Goal: Task Accomplishment & Management: Use online tool/utility

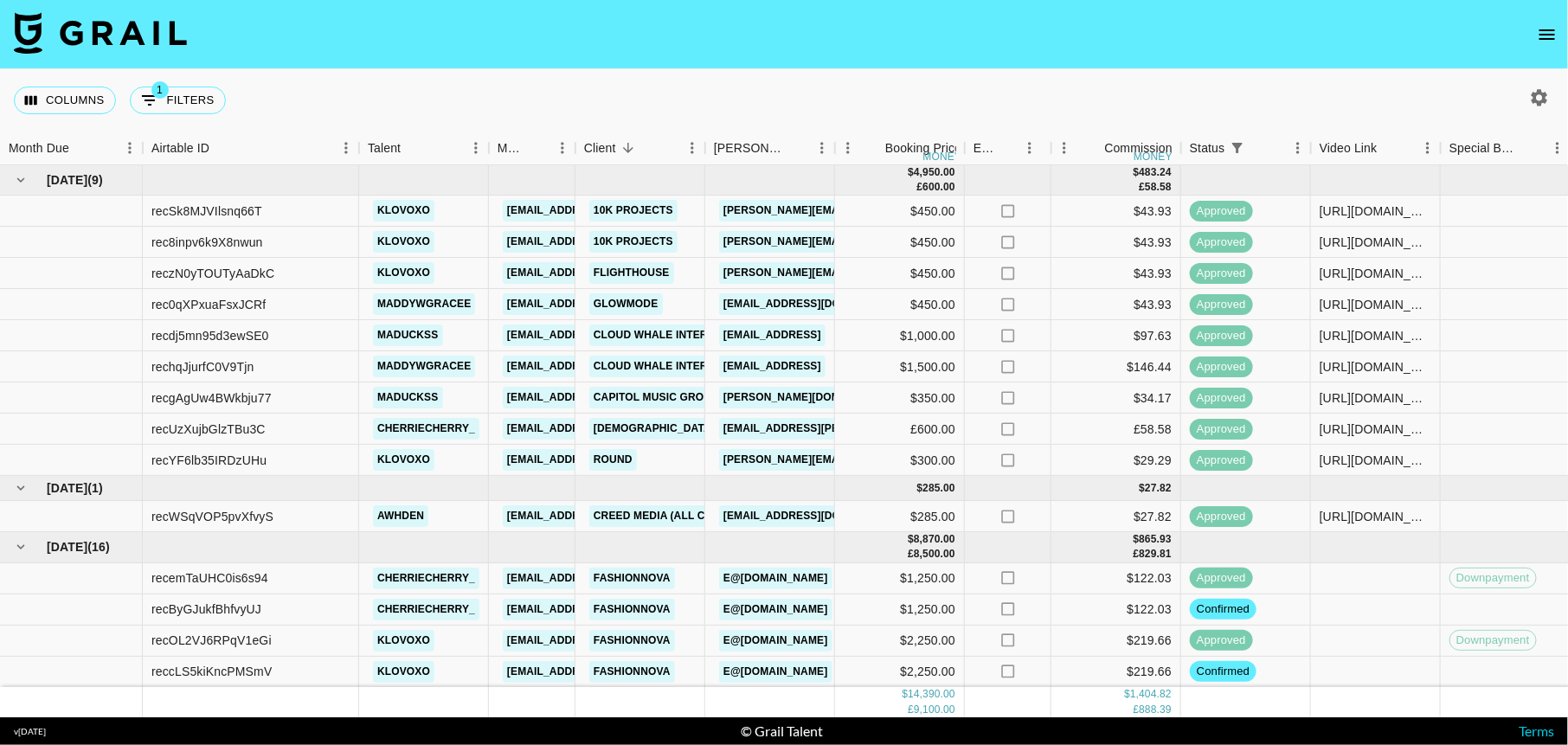
click at [1544, 98] on icon "button" at bounding box center [1539, 97] width 16 height 16
select select "May '25"
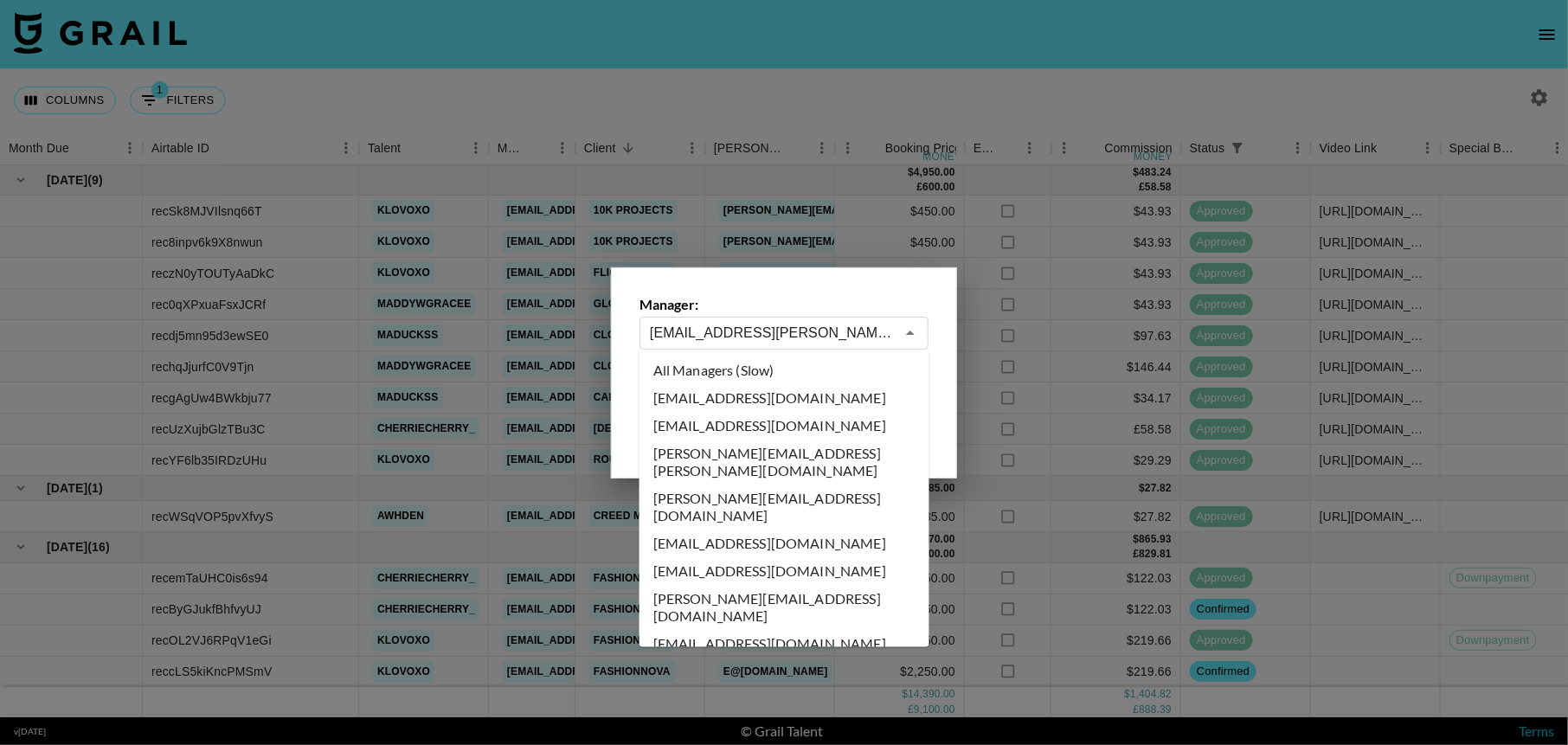
click at [870, 323] on input "[EMAIL_ADDRESS][PERSON_NAME][DOMAIN_NAME]" at bounding box center [772, 332] width 245 height 20
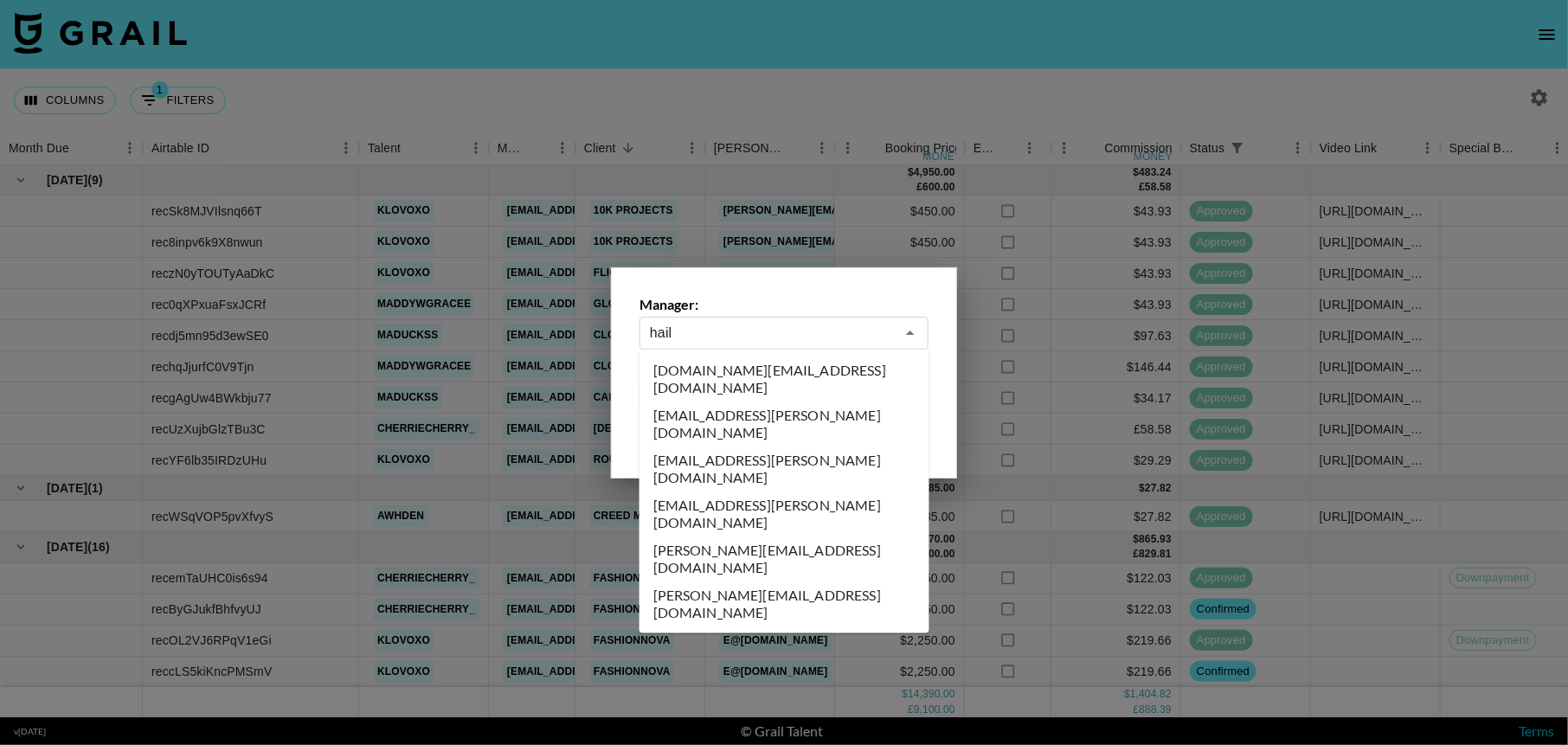
click at [819, 447] on li "hailey.velasquez@grail-talent.com" at bounding box center [784, 469] width 290 height 45
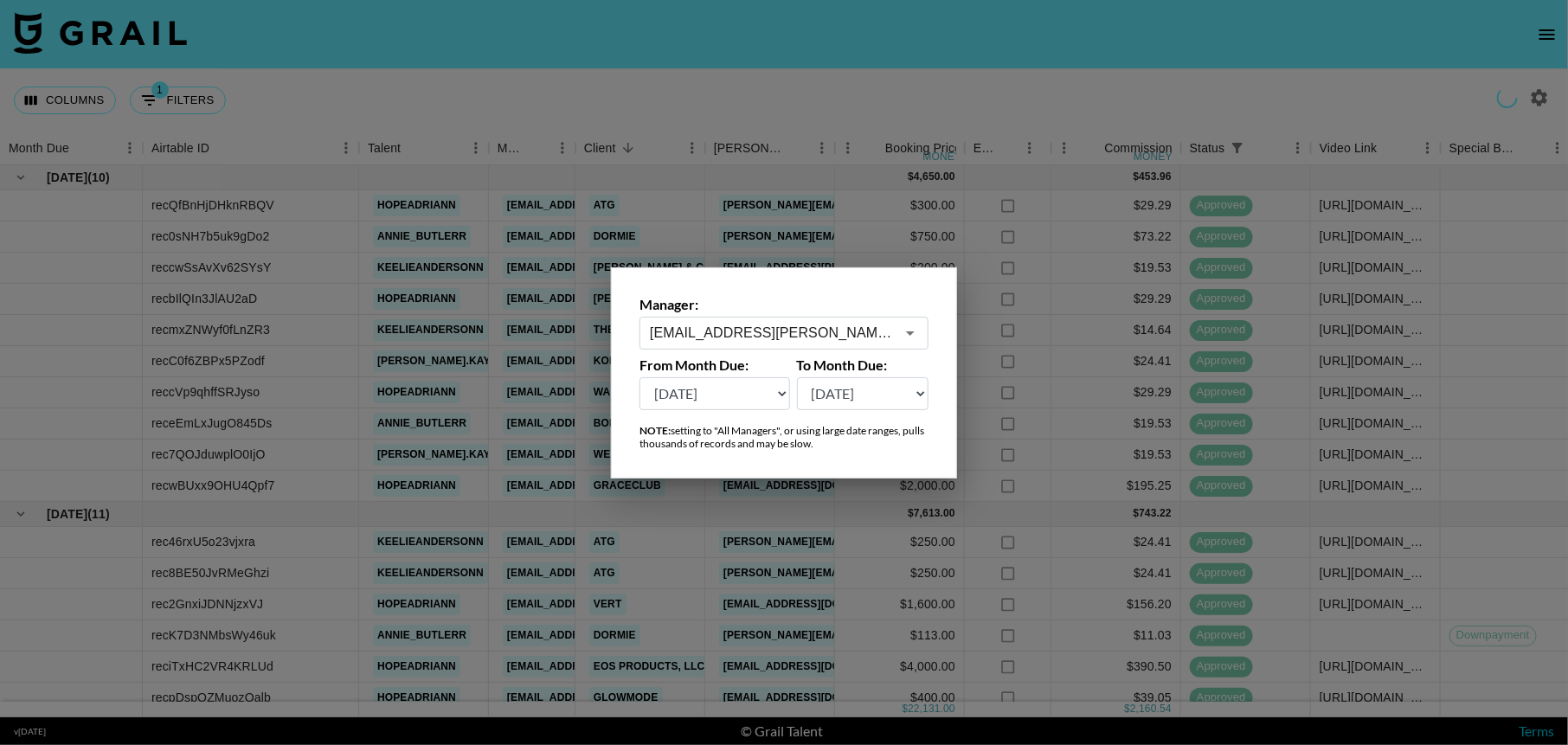
type input "hailey.velasquez@grail-talent.com"
click at [1001, 82] on div at bounding box center [784, 372] width 1568 height 745
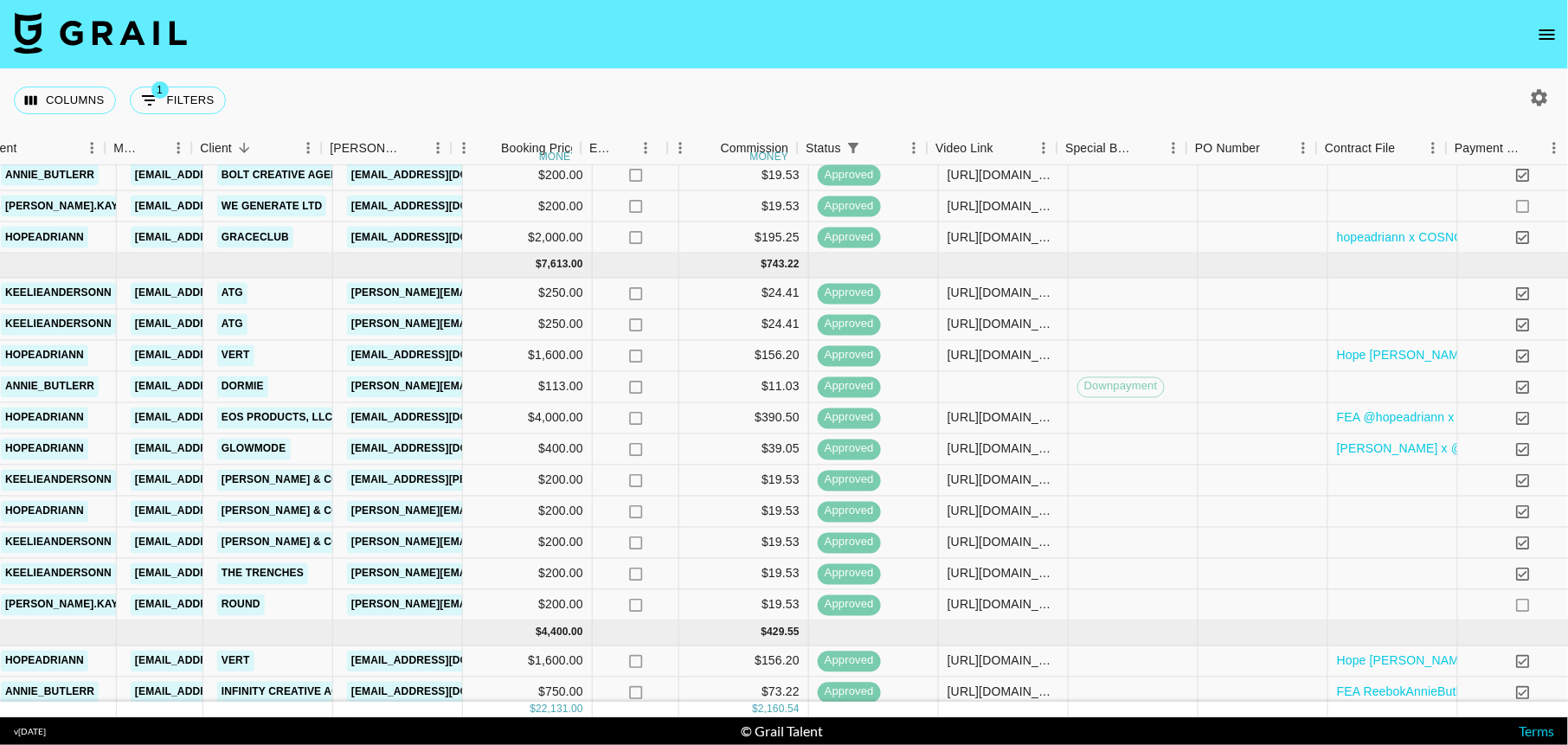
scroll to position [248, 383]
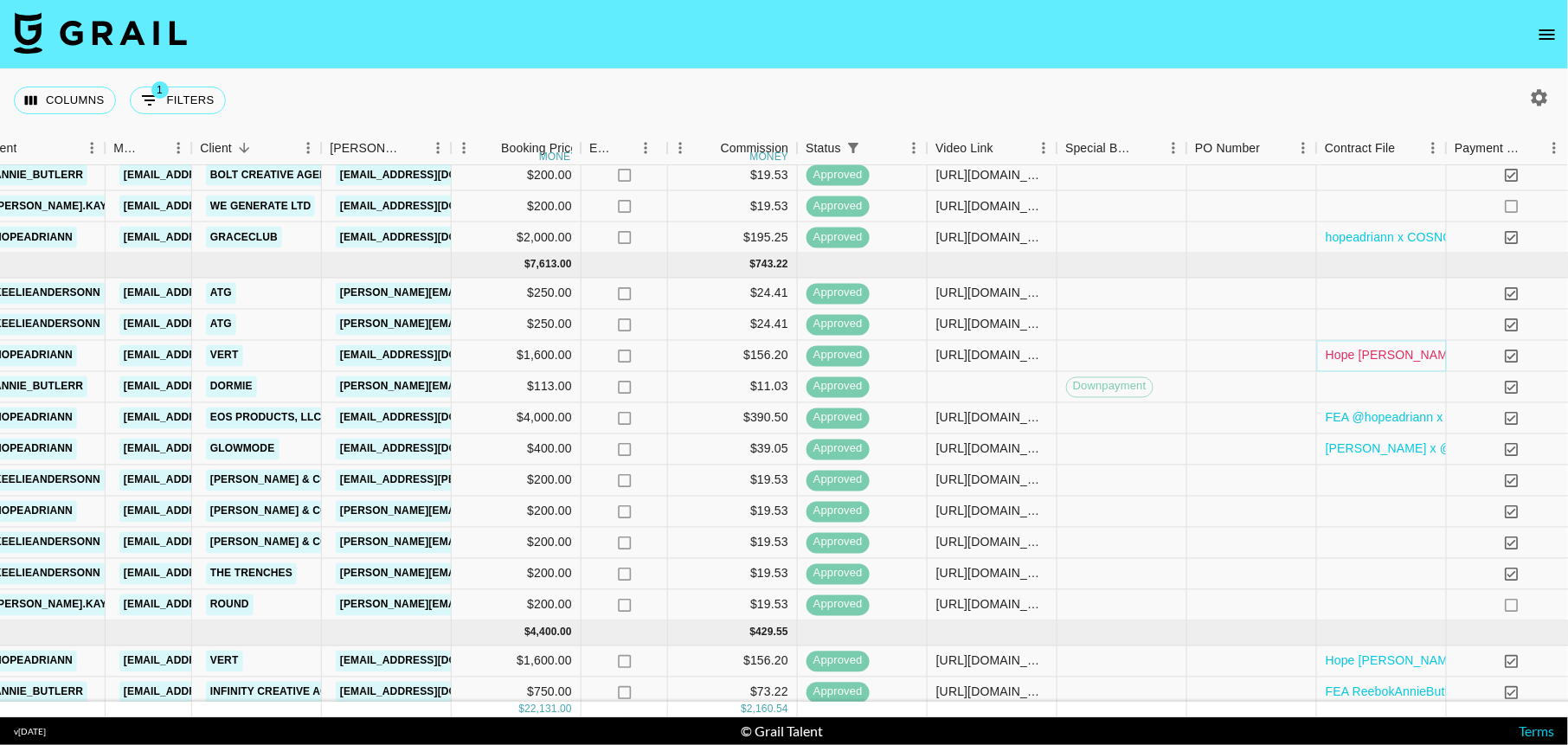
click at [1336, 357] on link "Hope Adriann MOA - Haven (1) (1) (1).pdf" at bounding box center [1470, 356] width 289 height 17
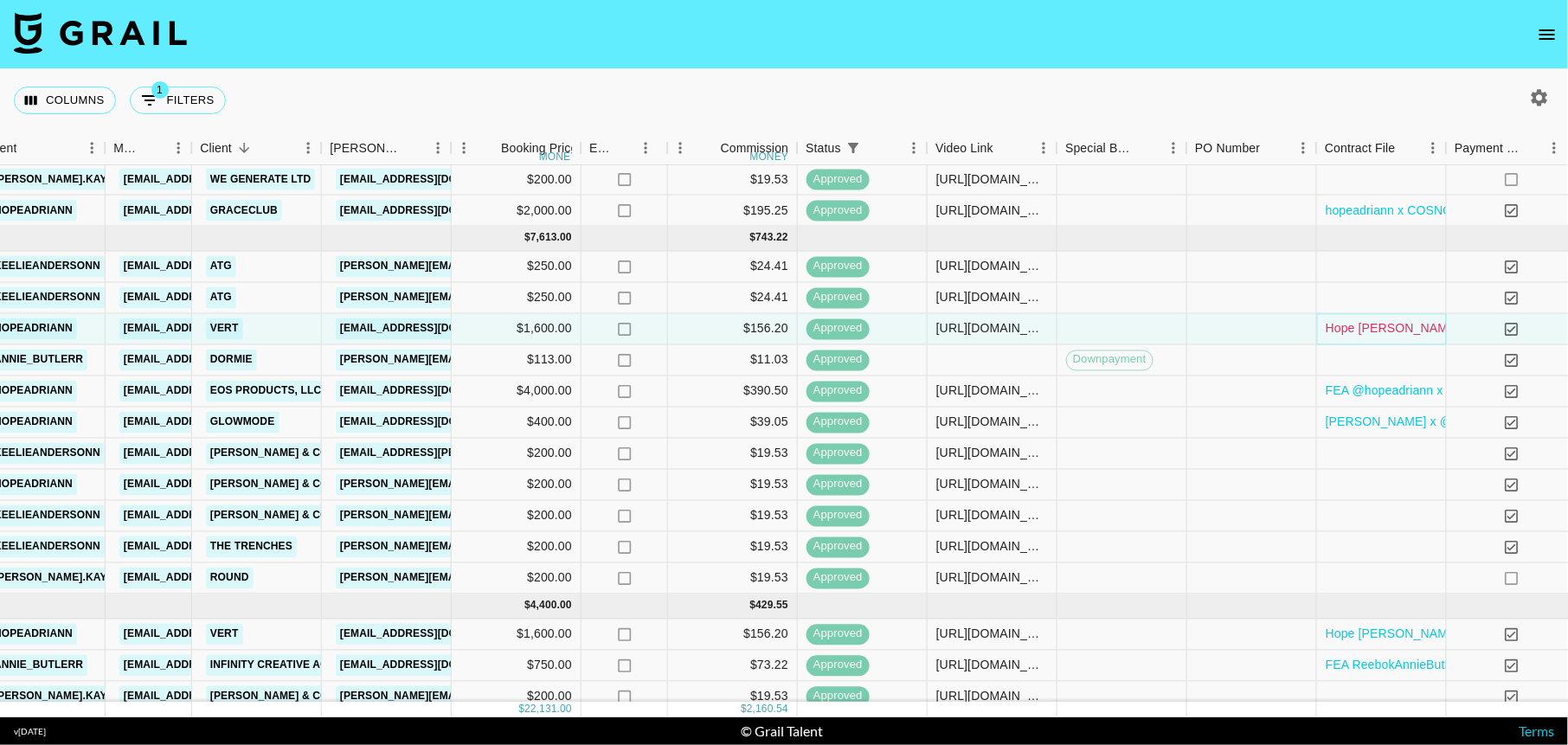
scroll to position [270, 383]
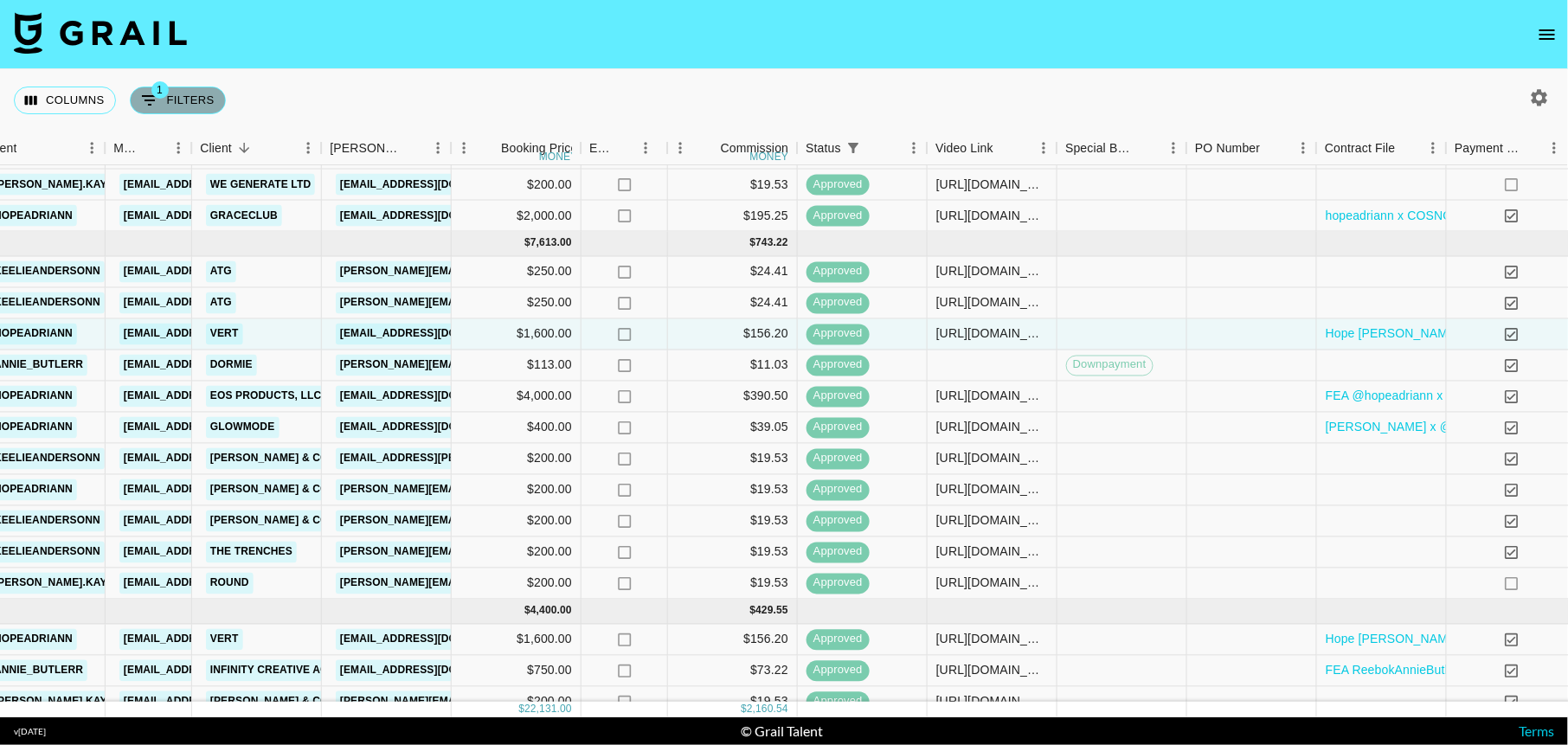
click at [206, 91] on button "1 Filters" at bounding box center [178, 101] width 96 height 28
select select "status"
select select "isAnyOf"
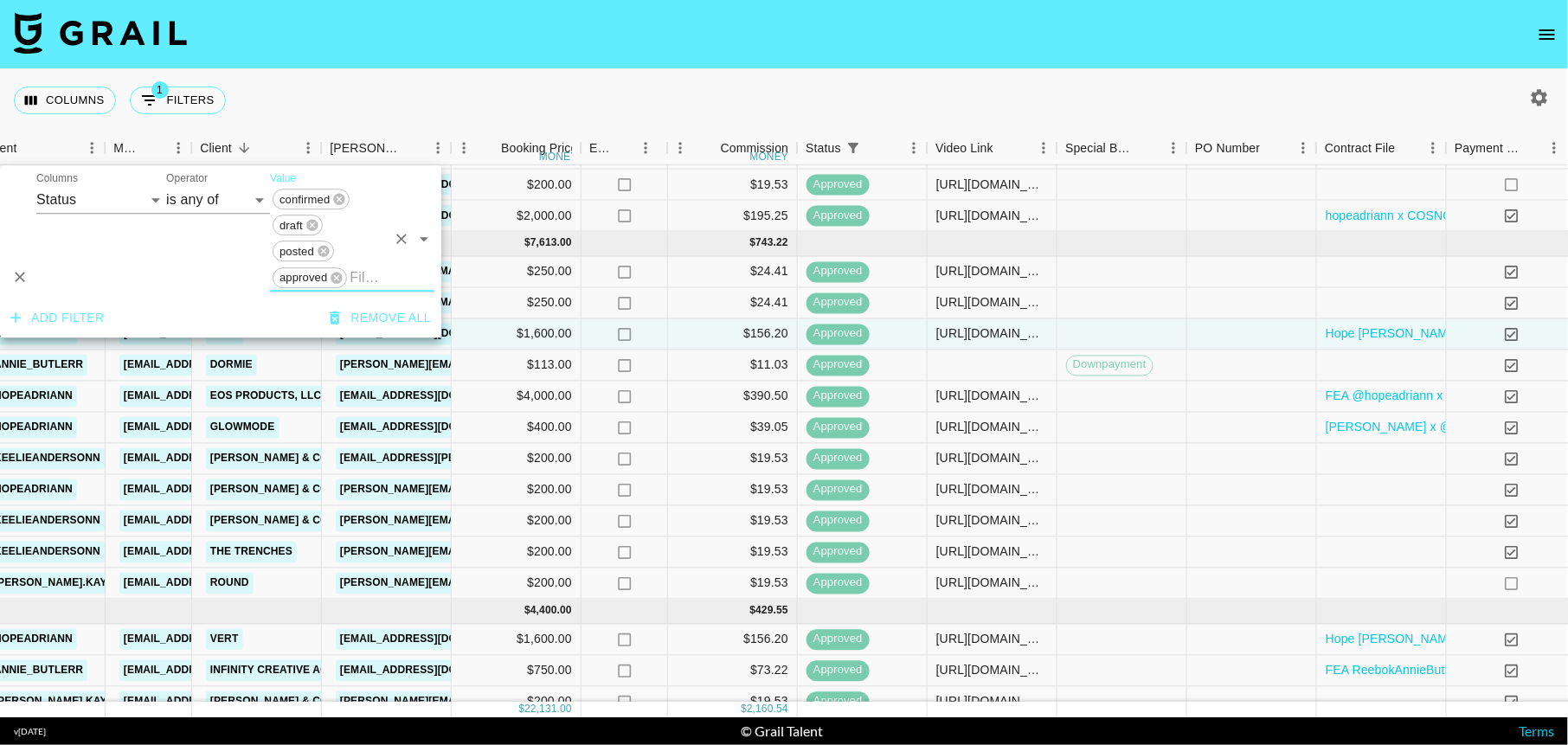
click at [59, 293] on div "And Or Columns Grail Platform ID Airtable ID Talent Manager Client Booker Campa…" at bounding box center [220, 232] width 441 height 134
click at [61, 305] on button "Add filter" at bounding box center [57, 317] width 108 height 32
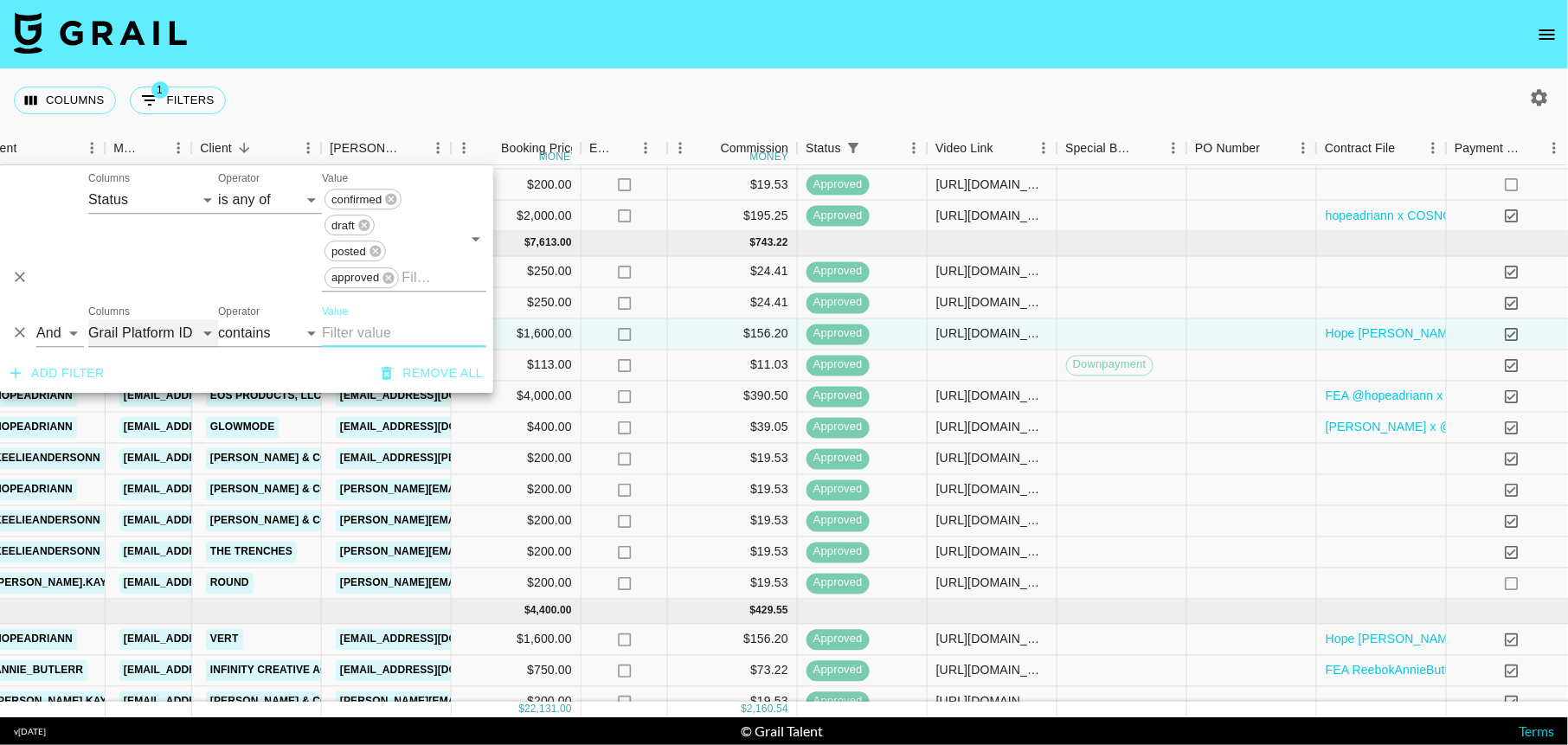
click at [140, 342] on select "Grail Platform ID Airtable ID Talent Manager Client Booker Campaign (Type) Date…" at bounding box center [154, 333] width 130 height 28
select select "bookerId"
select select "is"
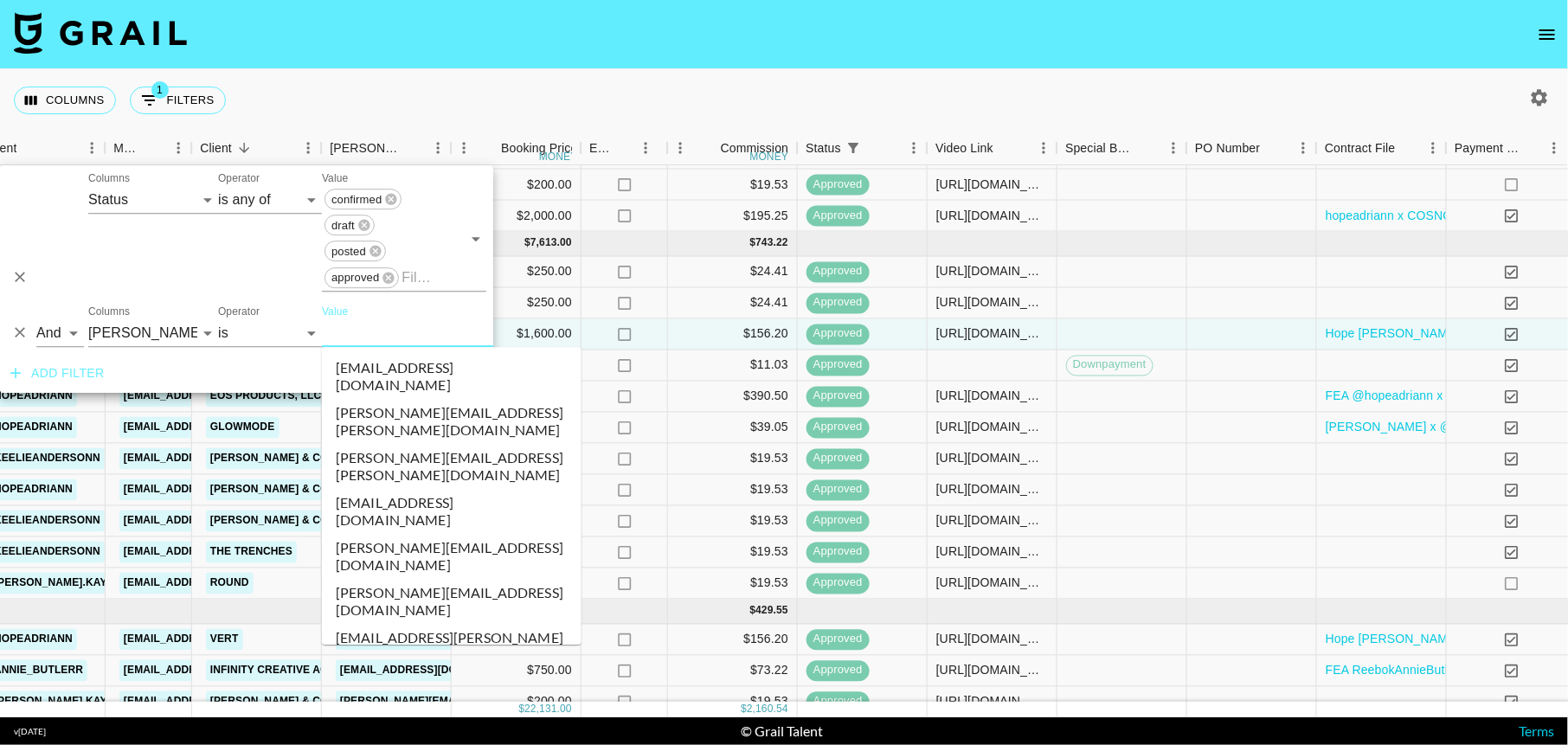
click at [350, 333] on input "Value" at bounding box center [438, 332] width 233 height 27
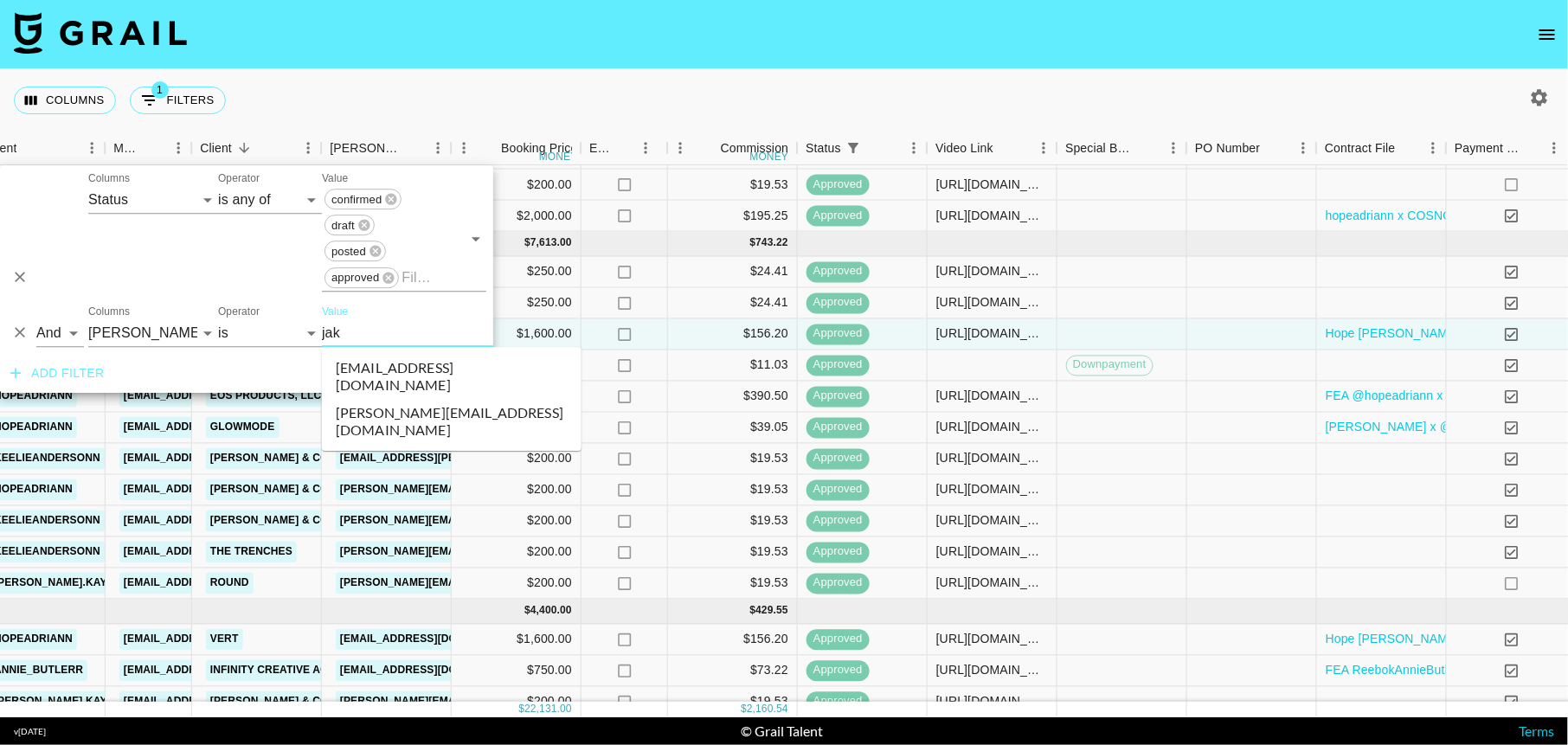
type input "jake"
click at [414, 365] on li "jake@havenbibleapp.com" at bounding box center [451, 376] width 259 height 45
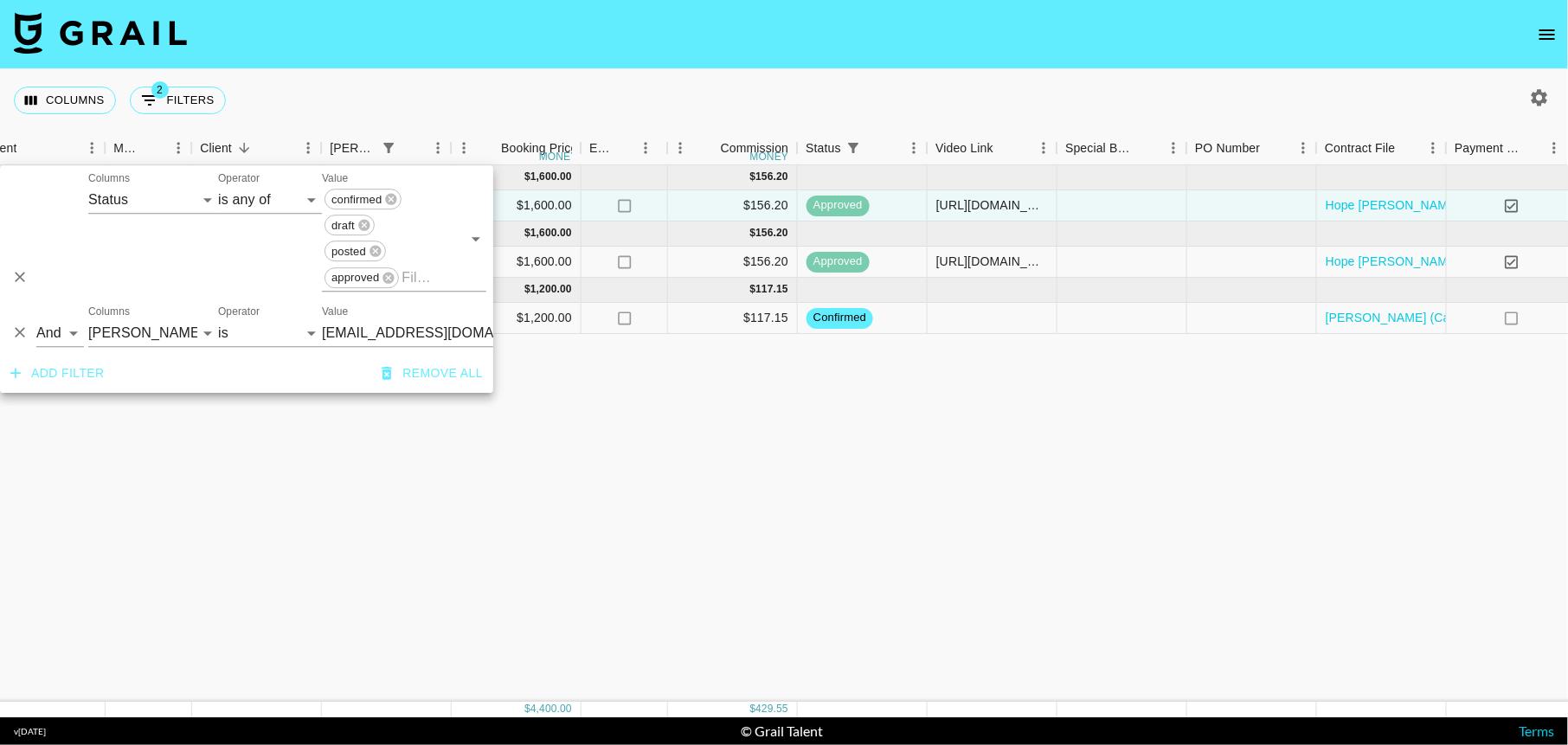
click at [1120, 66] on nav at bounding box center [784, 35] width 1568 height 69
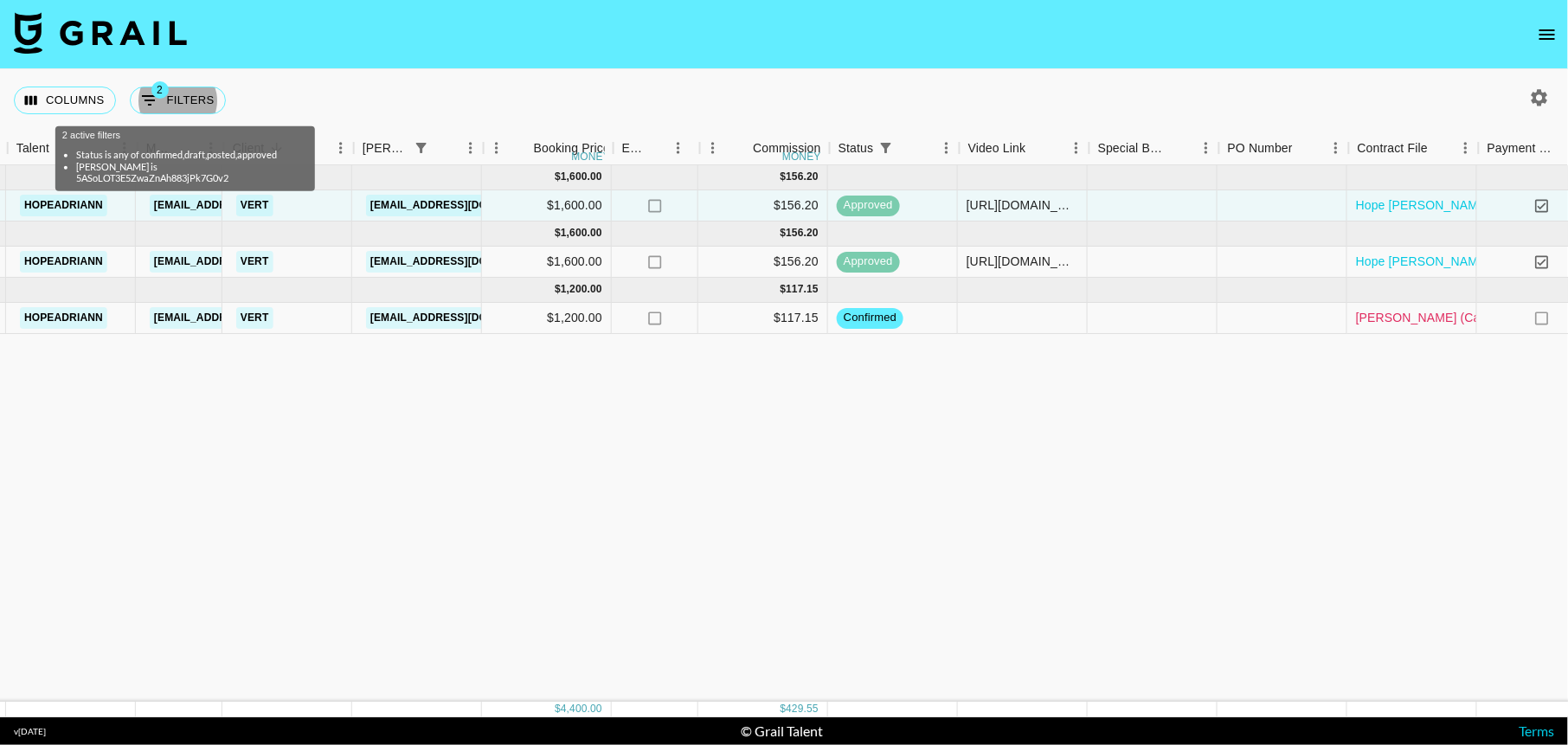
scroll to position [0, 348]
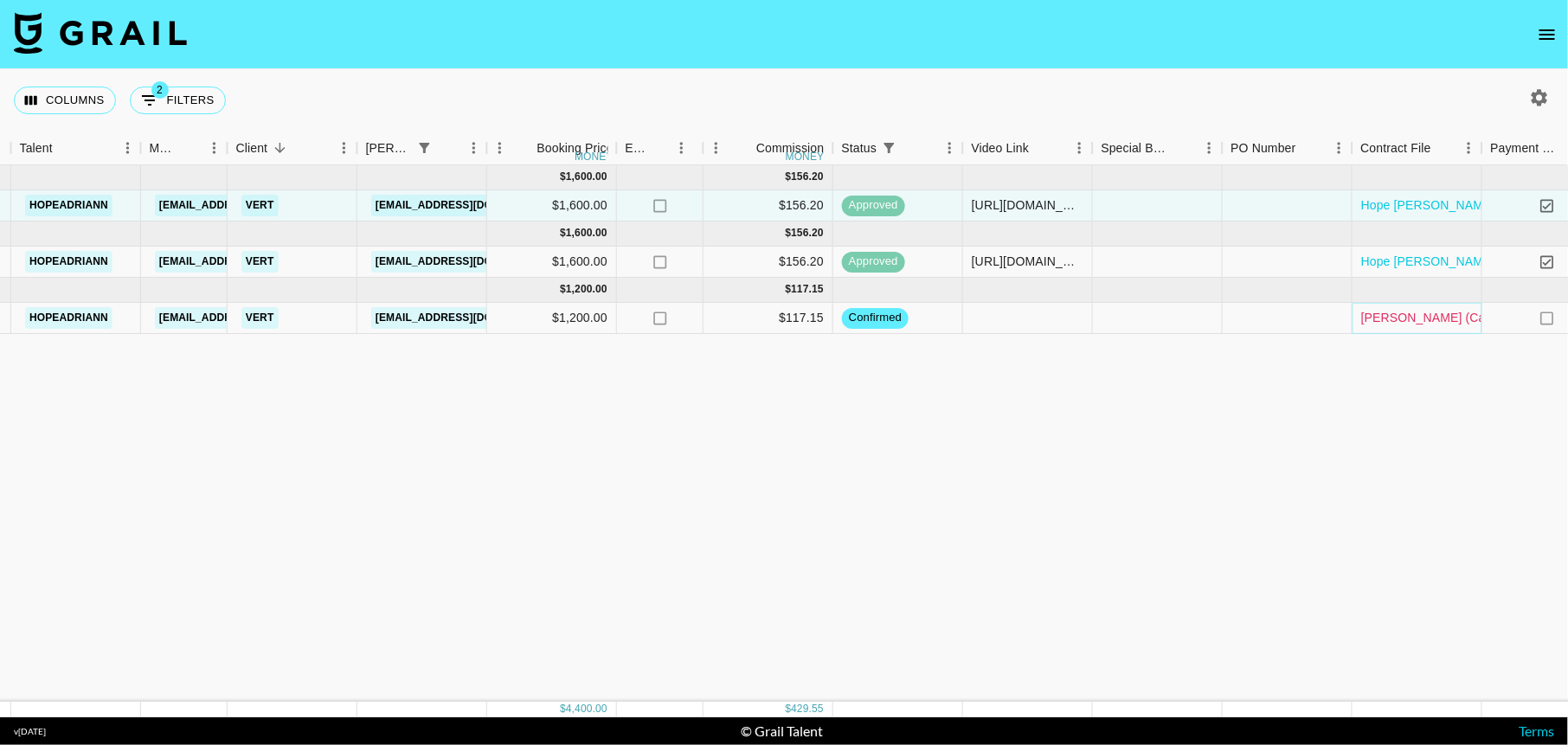
click at [1434, 314] on link "Hope Adriann (Campaign 2) MOA - Haven Fully Signed.pdf" at bounding box center [1583, 317] width 442 height 17
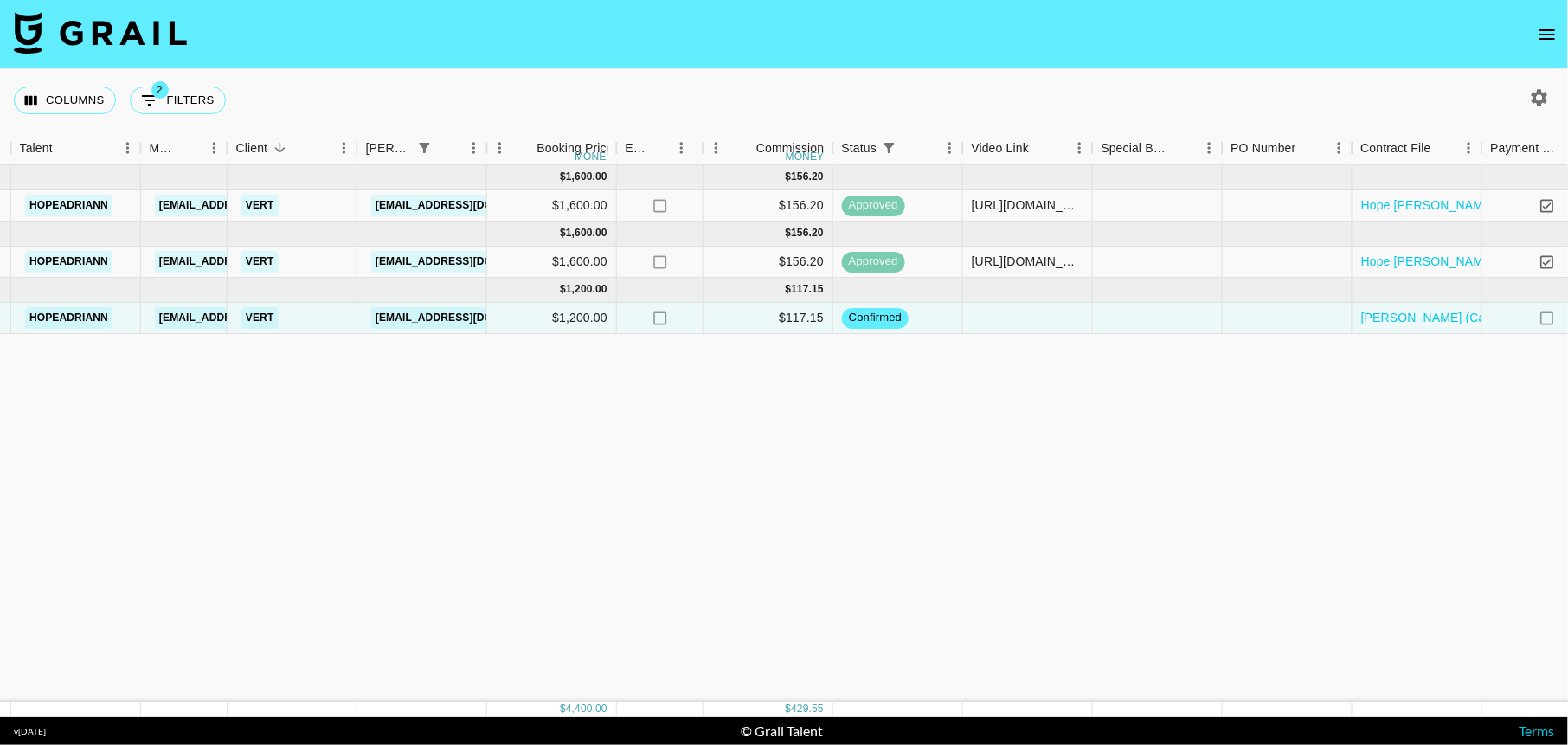
click at [1558, 101] on div at bounding box center [1536, 98] width 64 height 29
click at [1529, 99] on icon "button" at bounding box center [1539, 98] width 21 height 21
select select "May '25"
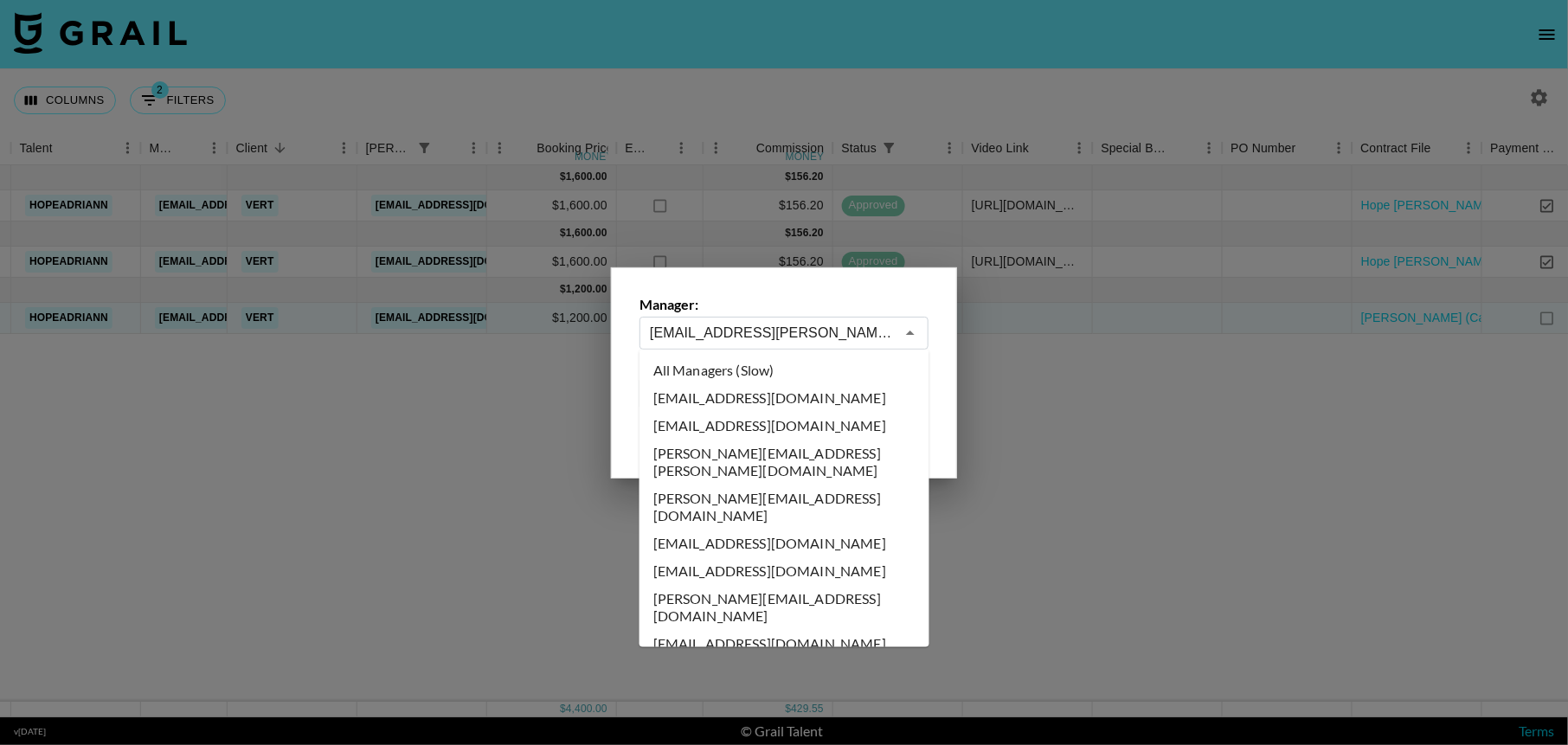
click at [831, 332] on input "hailey.velasquez@grail-talent.com" at bounding box center [772, 332] width 245 height 20
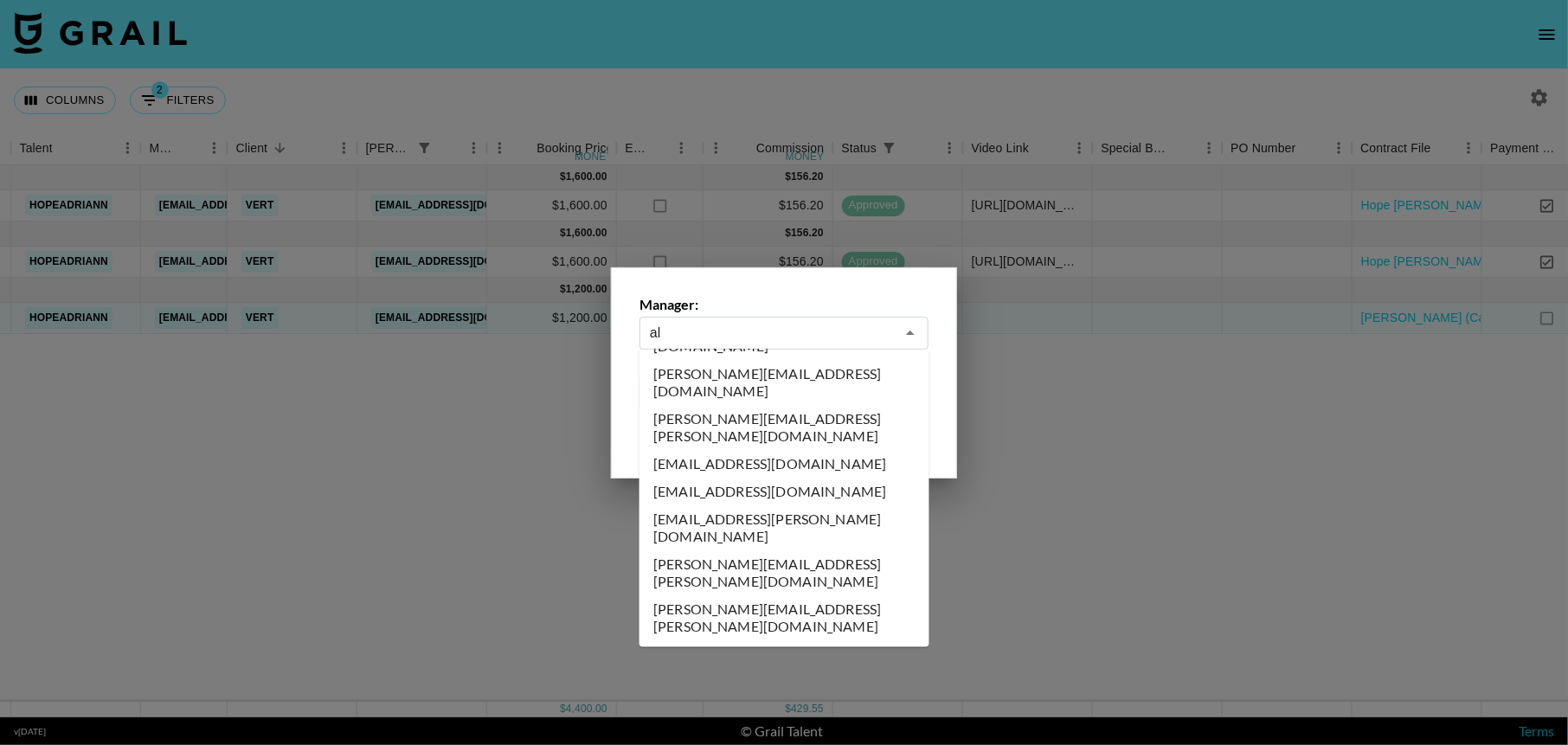
scroll to position [0, 0]
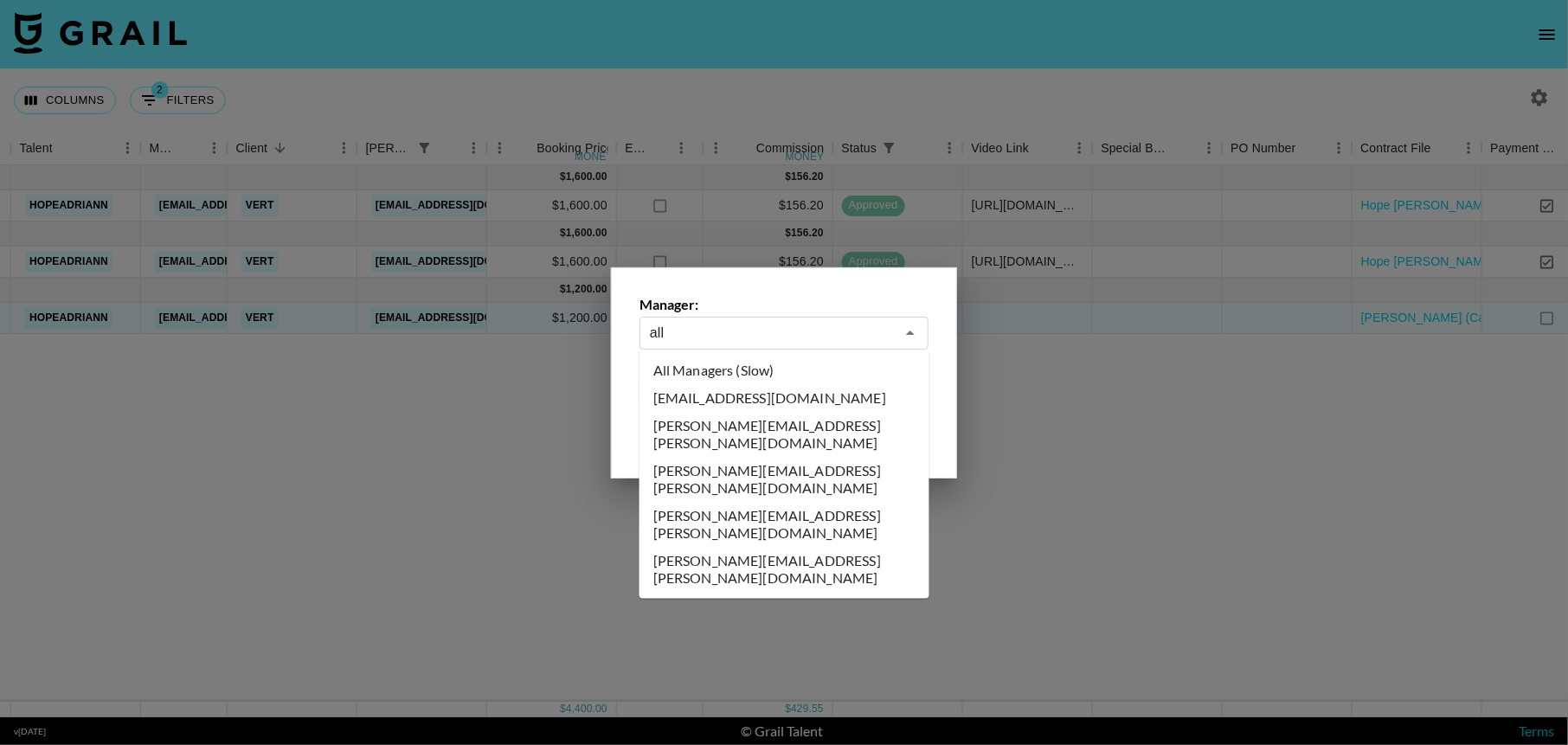
click at [813, 371] on li "All Managers (Slow)" at bounding box center [784, 370] width 290 height 28
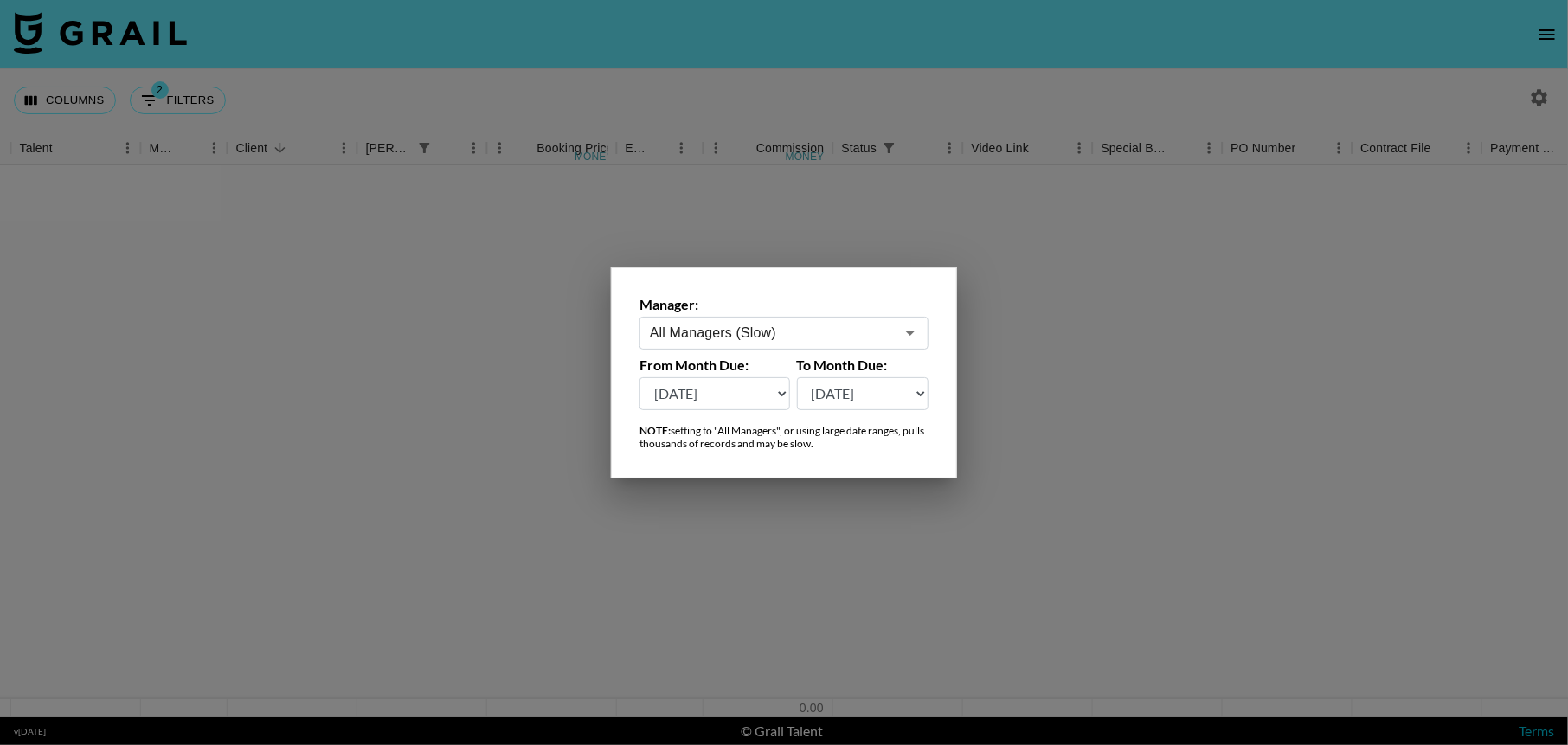
type input "All Managers (Slow)"
click at [905, 78] on div at bounding box center [784, 372] width 1568 height 745
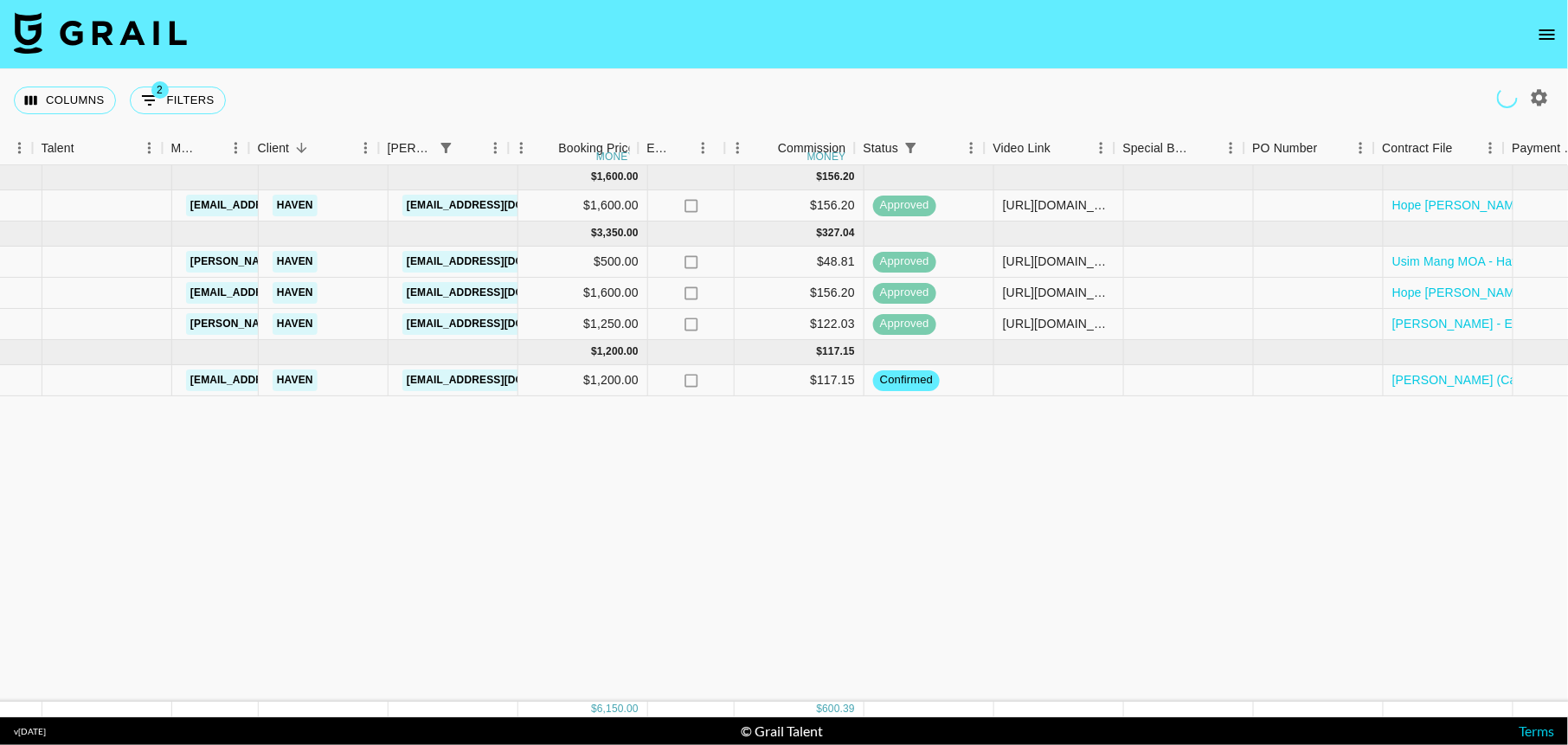
scroll to position [0, 347]
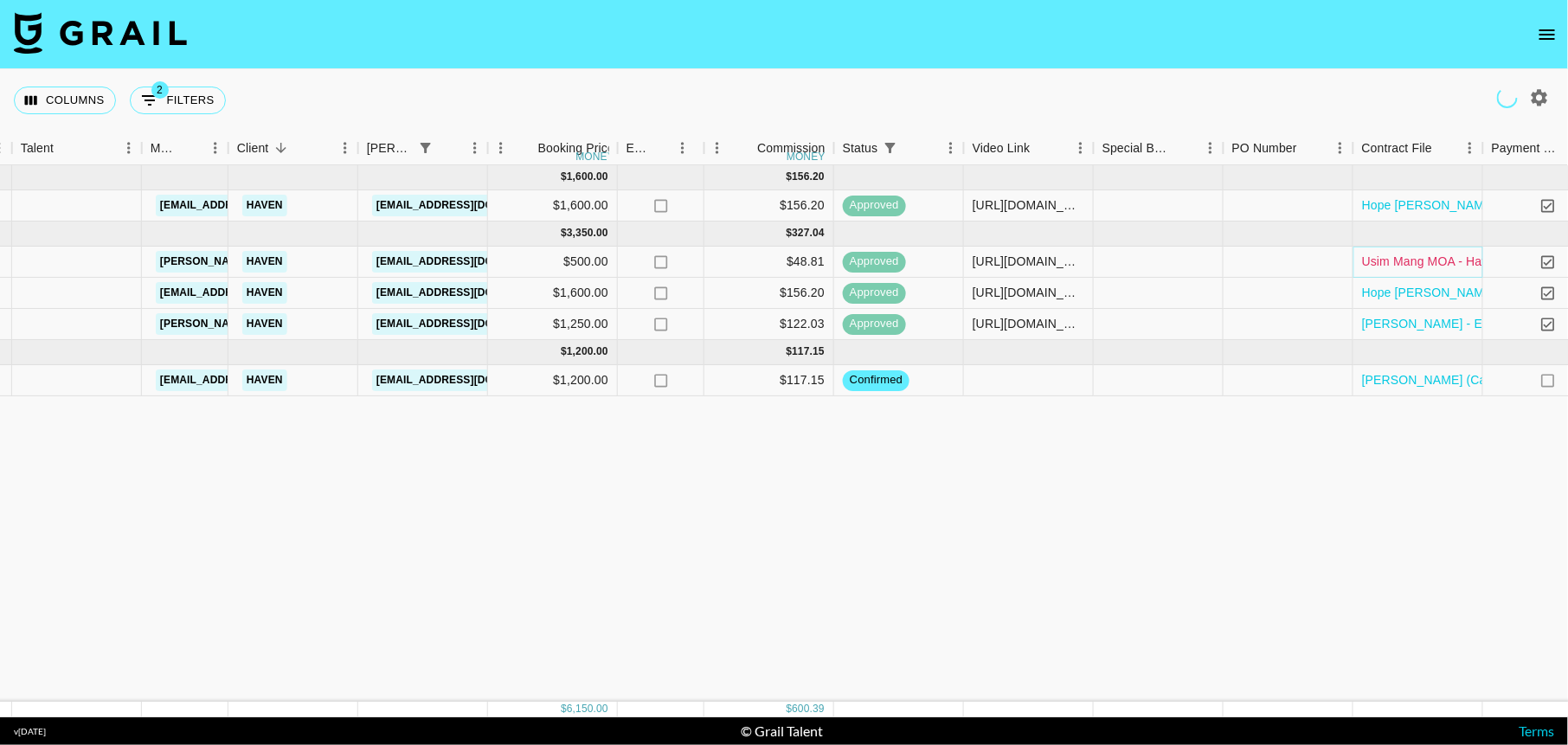
click at [1407, 254] on link "Usim Mang MOA - Haven (2).pdf" at bounding box center [1452, 261] width 180 height 17
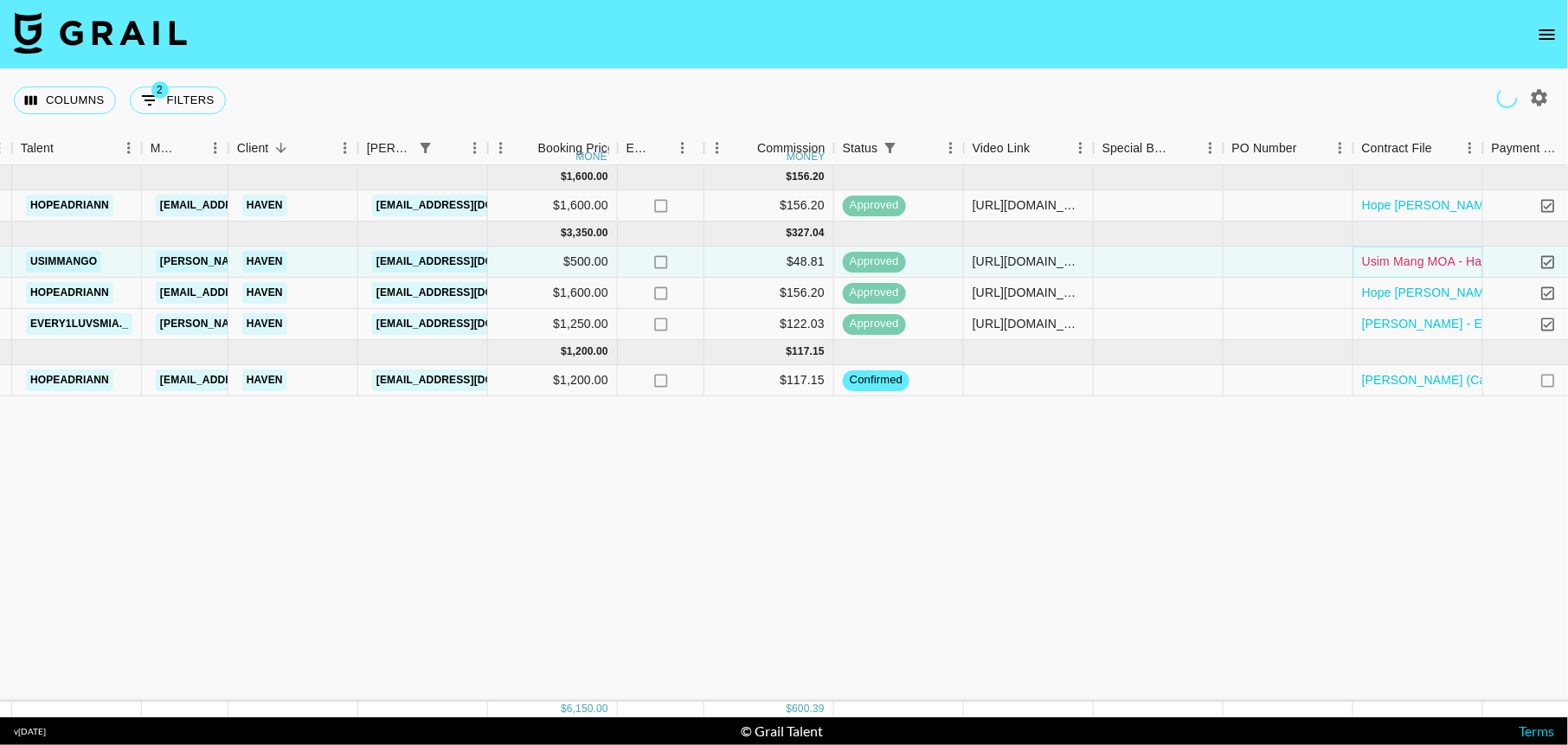
click at [1417, 257] on link "Usim Mang MOA - Haven (2).pdf" at bounding box center [1452, 261] width 180 height 17
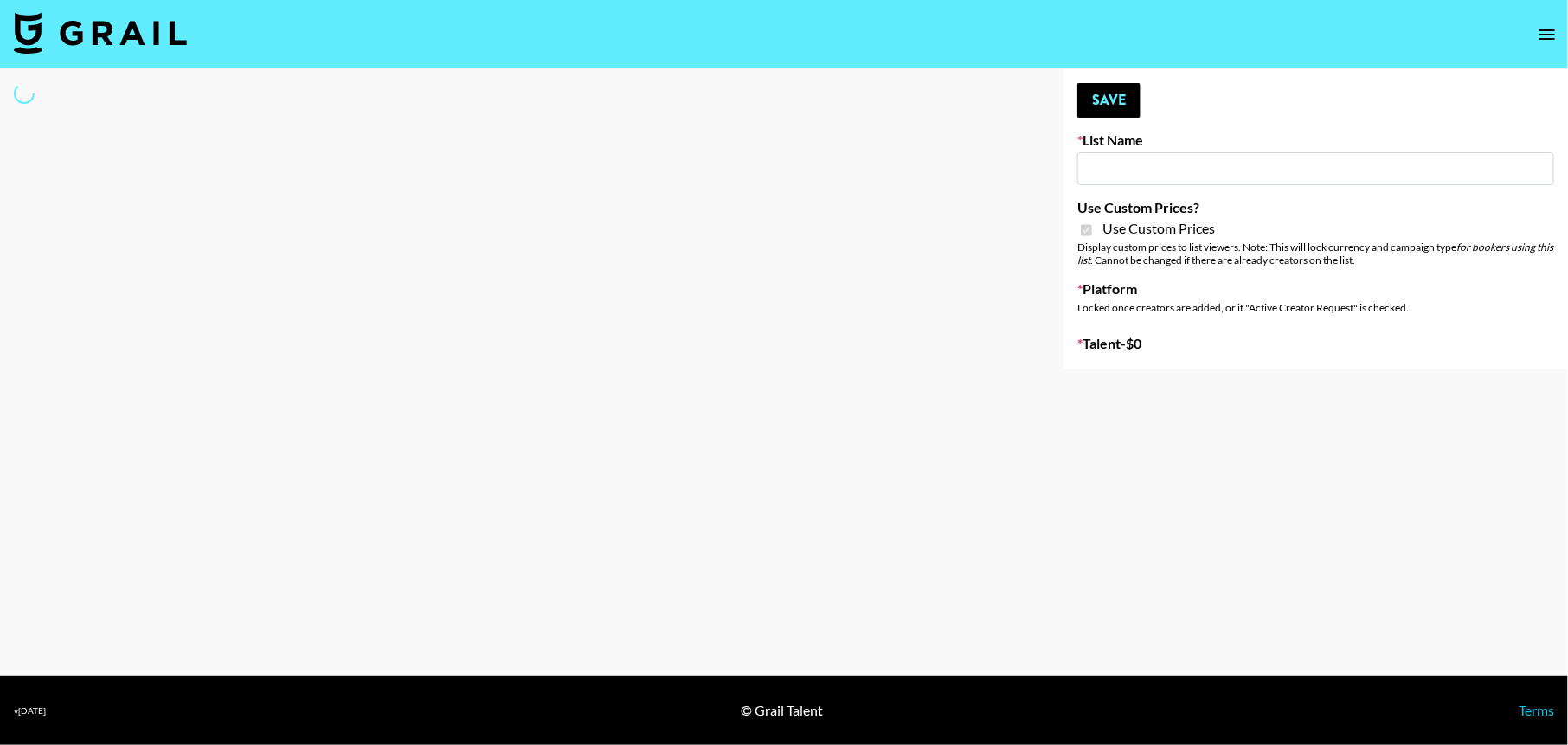
type input "Airbrush Glow Filter - [GEOGRAPHIC_DATA] TikTok"
checkbox input "true"
select select "Brand"
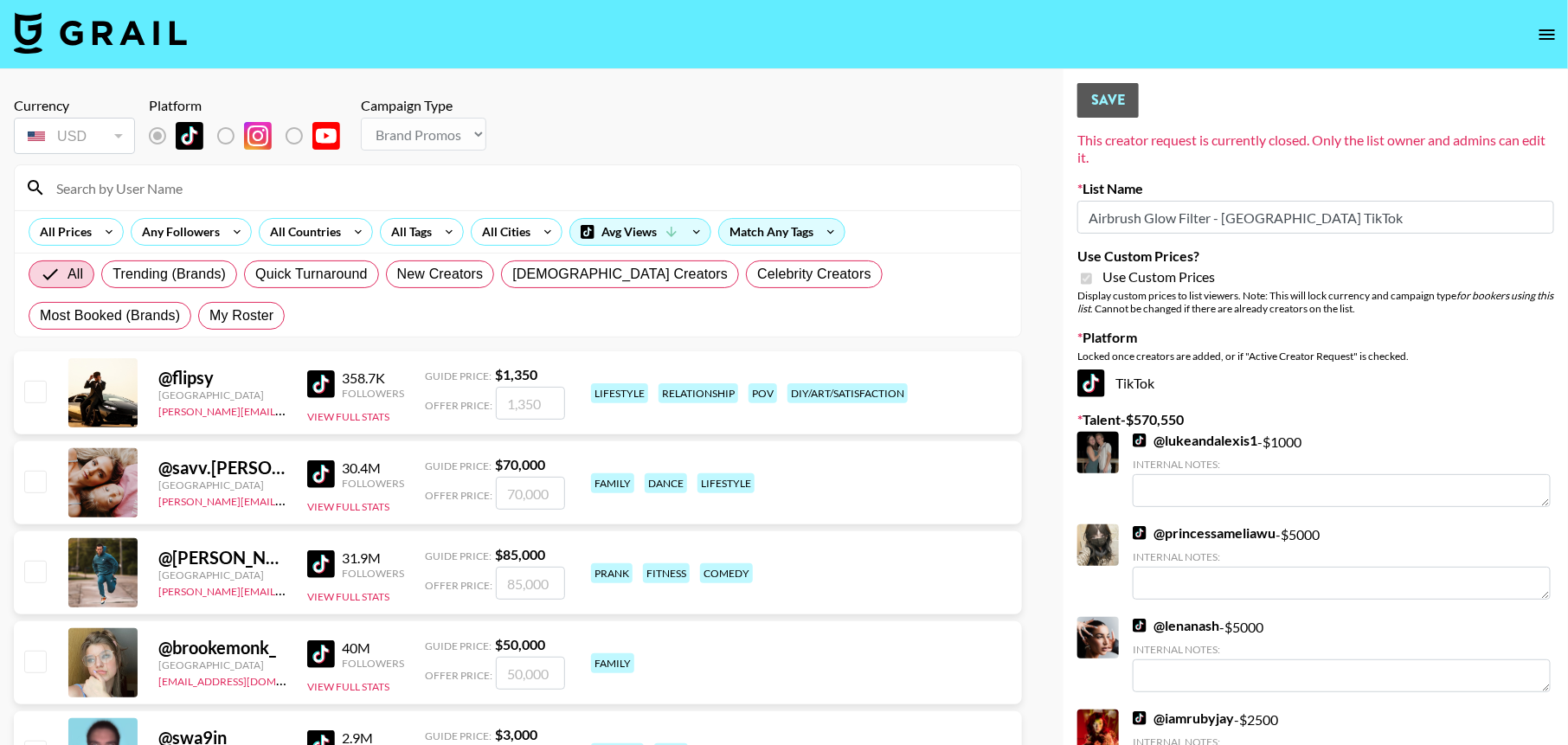
click at [1247, 213] on input "Airbrush Glow Filter - [GEOGRAPHIC_DATA] TikTok" at bounding box center [1316, 218] width 477 height 33
click at [269, 185] on div "List locked to TikTok." at bounding box center [252, 176] width 102 height 19
click at [147, 180] on input at bounding box center [528, 188] width 965 height 28
click at [129, 191] on input at bounding box center [528, 188] width 965 height 28
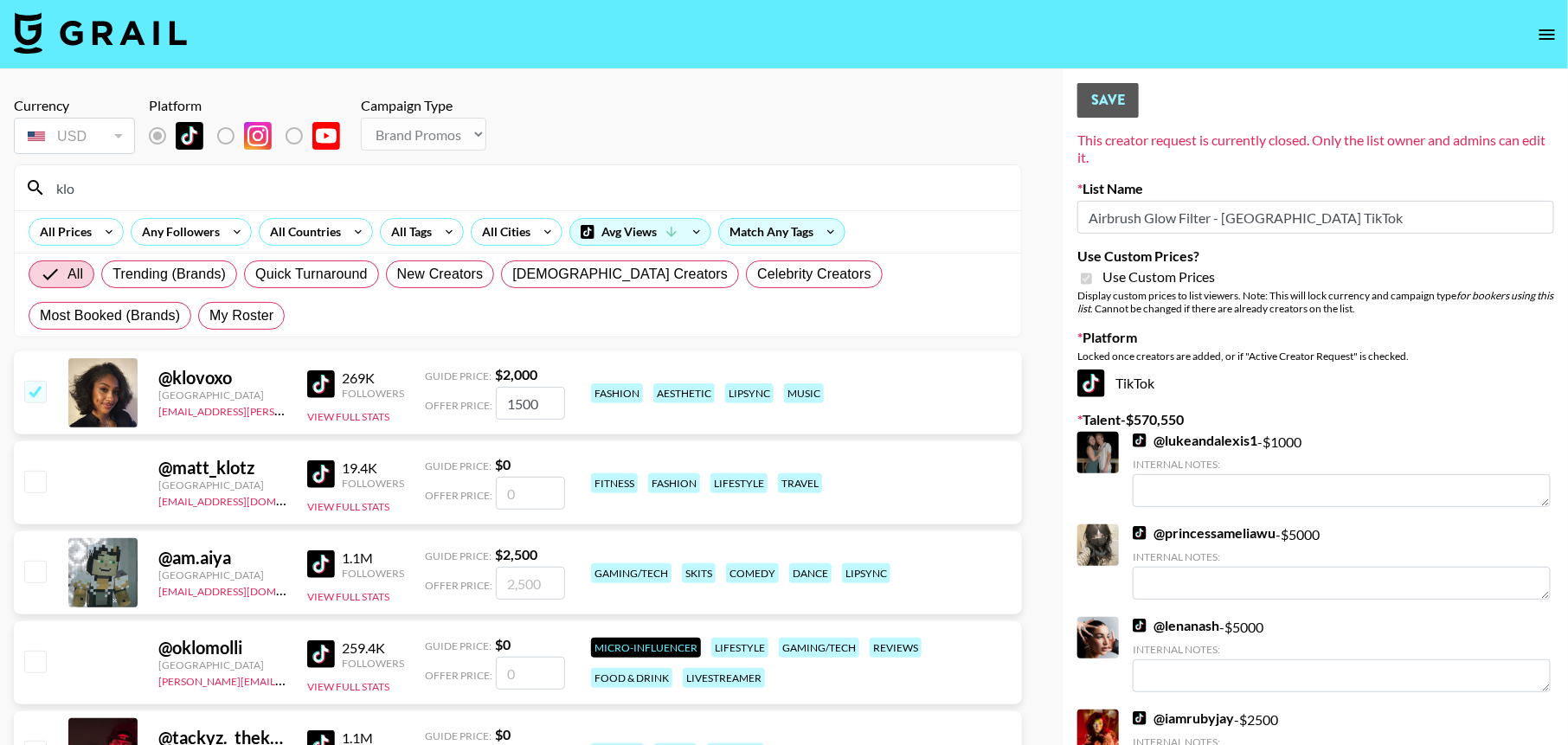
type input "klo"
